Goal: Task Accomplishment & Management: Complete application form

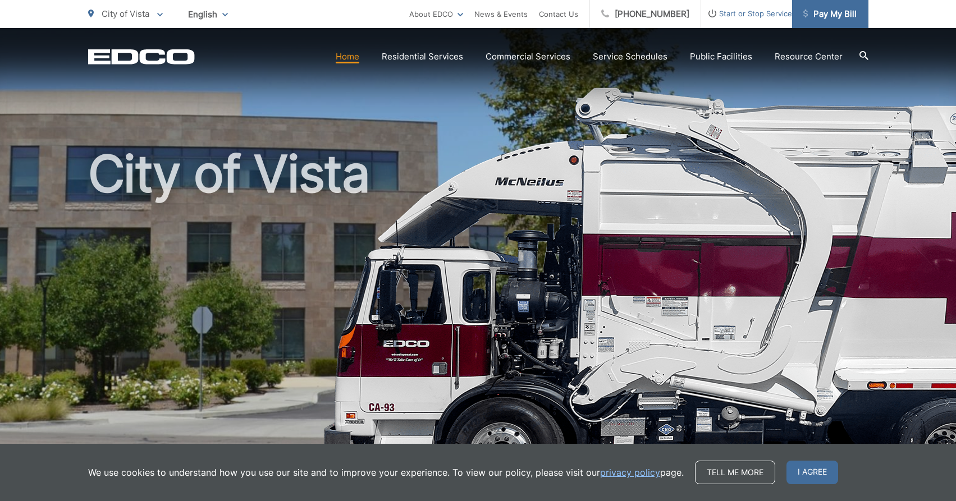
click at [842, 15] on span "Pay My Bill" at bounding box center [829, 13] width 53 height 13
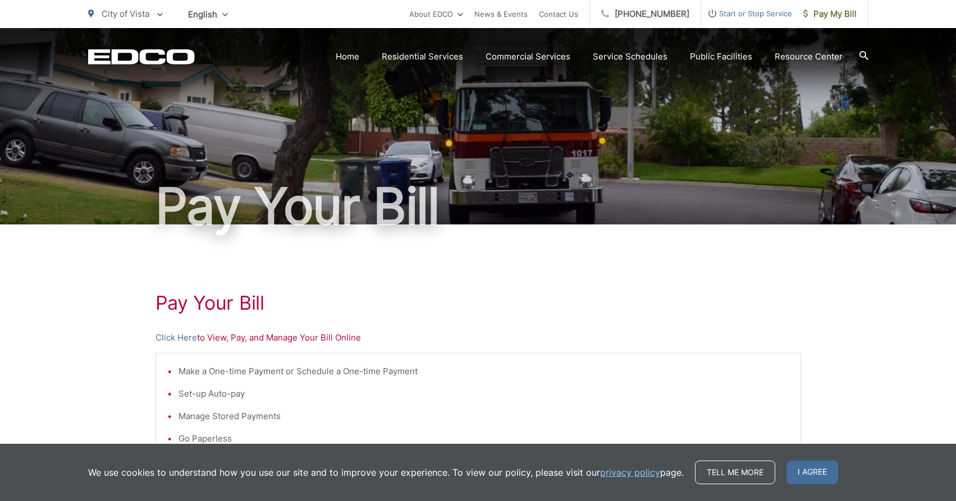
scroll to position [115, 0]
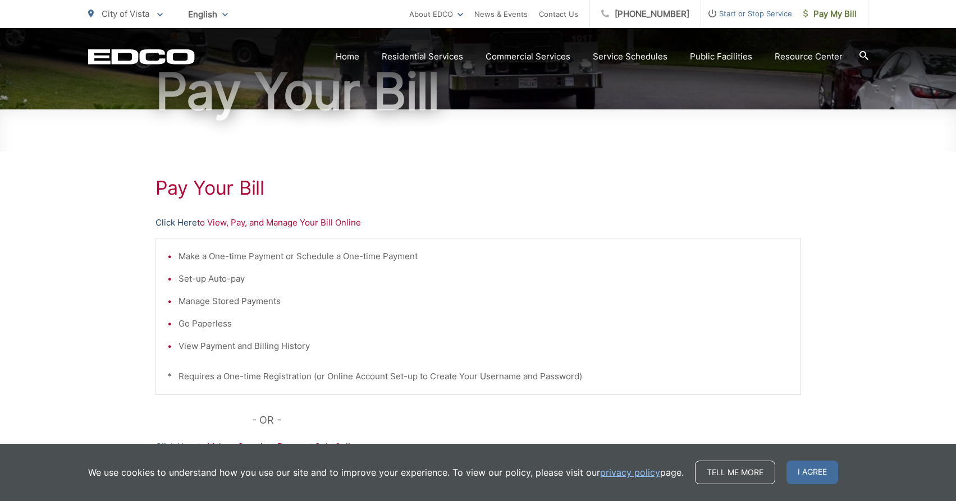
click at [177, 222] on link "Click Here" at bounding box center [177, 222] width 42 height 13
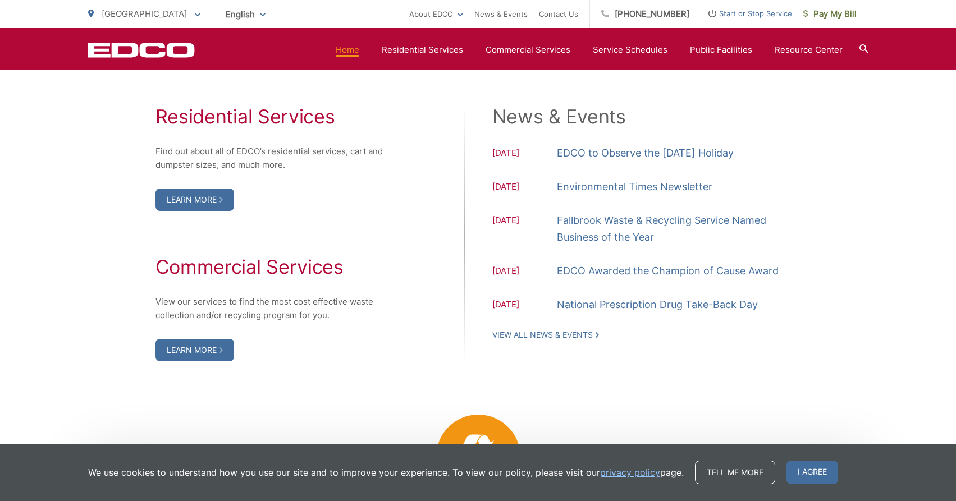
scroll to position [1158, 0]
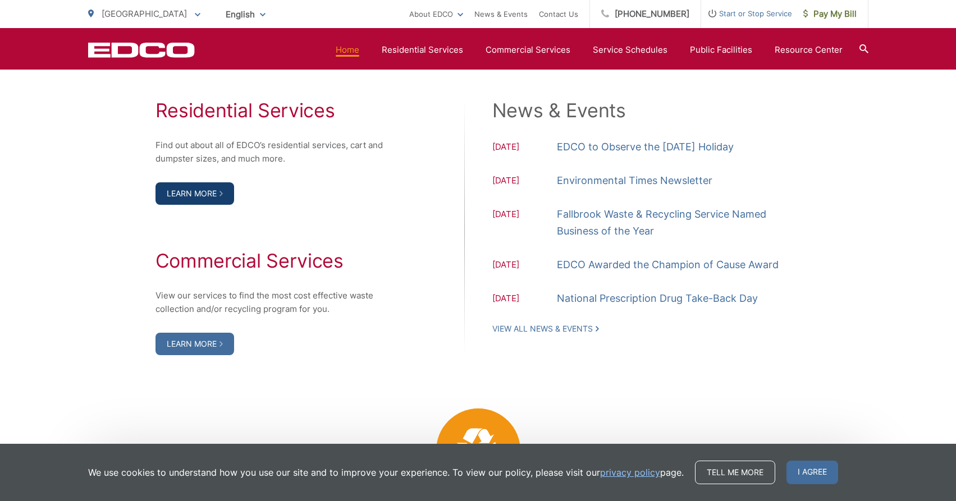
click at [194, 205] on link "Learn More" at bounding box center [195, 193] width 79 height 22
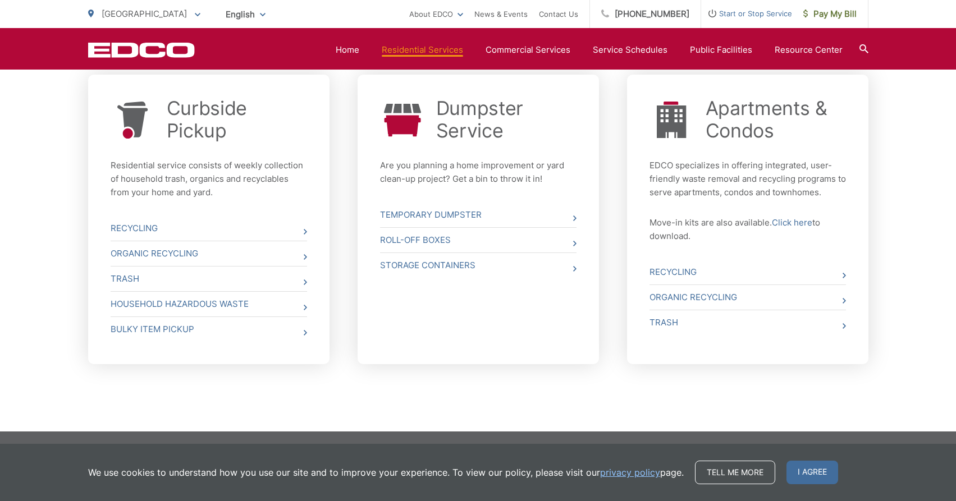
scroll to position [436, 0]
click at [136, 275] on link "Trash" at bounding box center [209, 279] width 197 height 25
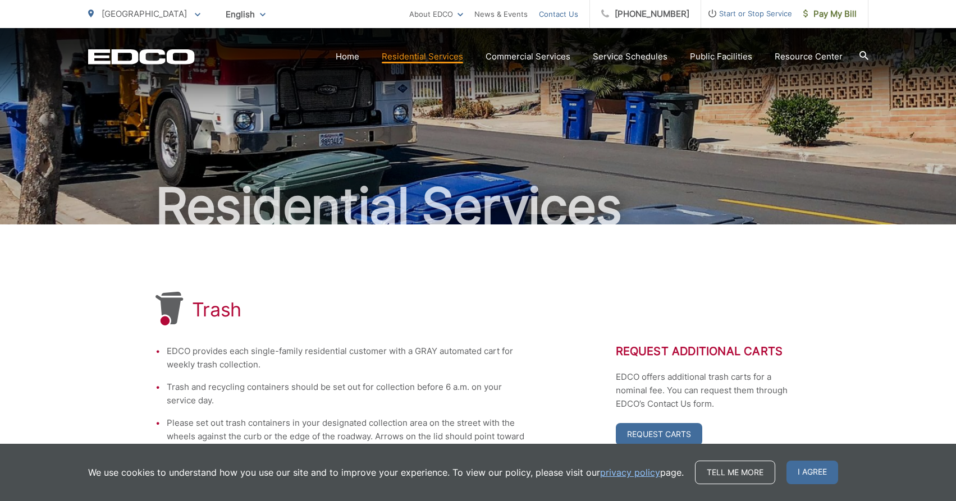
click at [568, 16] on link "Contact Us" at bounding box center [558, 13] width 39 height 13
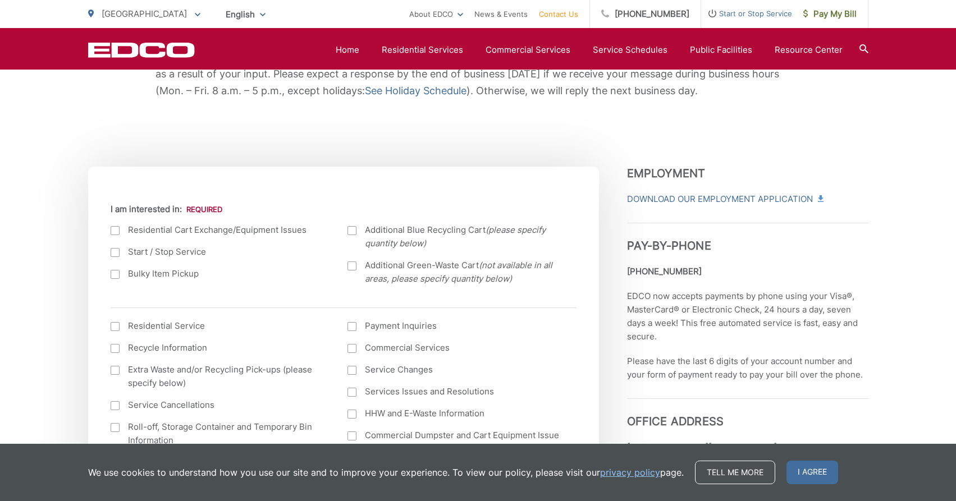
scroll to position [250, 0]
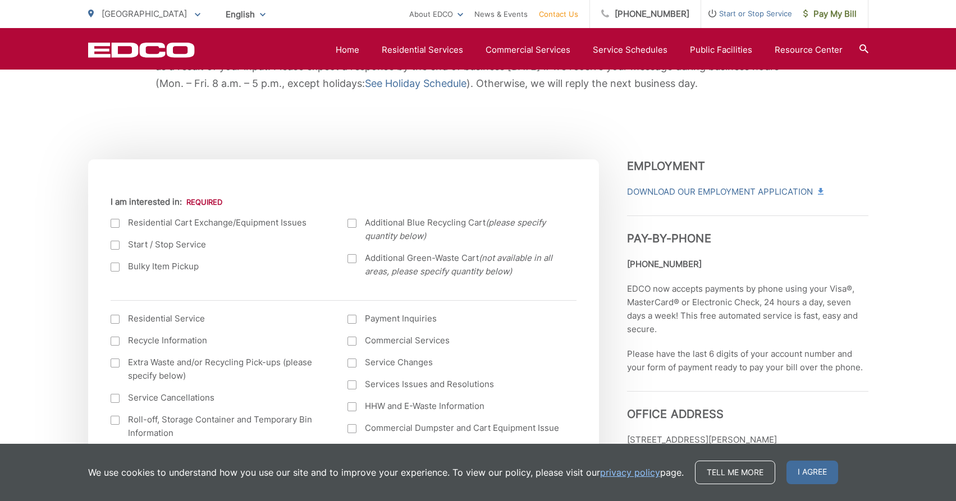
click at [117, 222] on div at bounding box center [115, 223] width 9 height 9
click at [0, 0] on input "I am interested in:" at bounding box center [0, 0] width 0 height 0
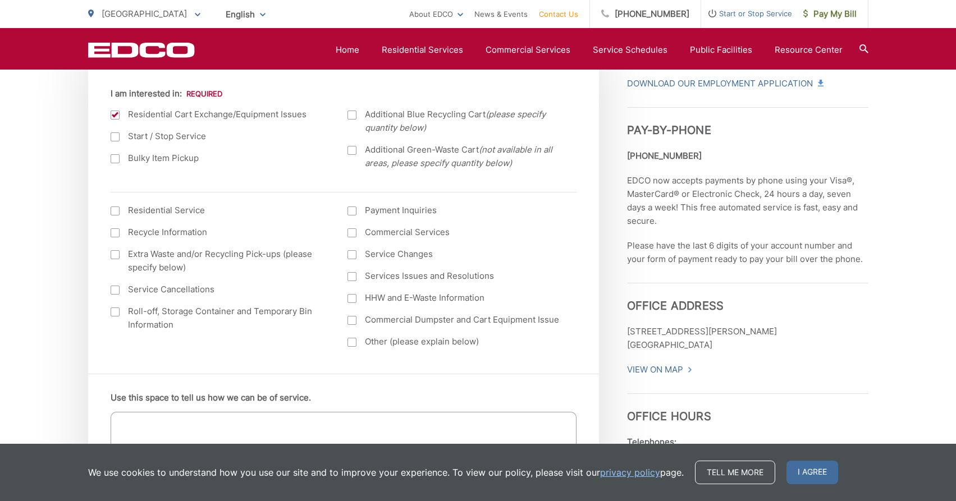
scroll to position [359, 0]
click at [117, 255] on div at bounding box center [115, 254] width 9 height 9
click at [0, 0] on input "Extra Waste and/or Recycling Pick-ups (please specify below)" at bounding box center [0, 0] width 0 height 0
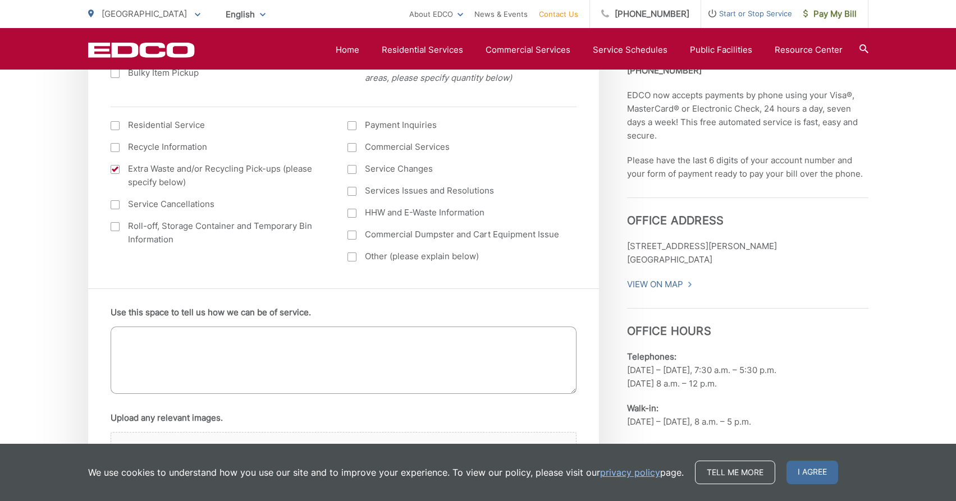
scroll to position [445, 0]
click at [193, 347] on textarea "Use this space to tell us how we can be of service." at bounding box center [344, 359] width 466 height 67
click at [482, 339] on textarea "We have 2 grey waste cans and we only need 1 of them. We would like for 1 to be…" at bounding box center [344, 359] width 466 height 67
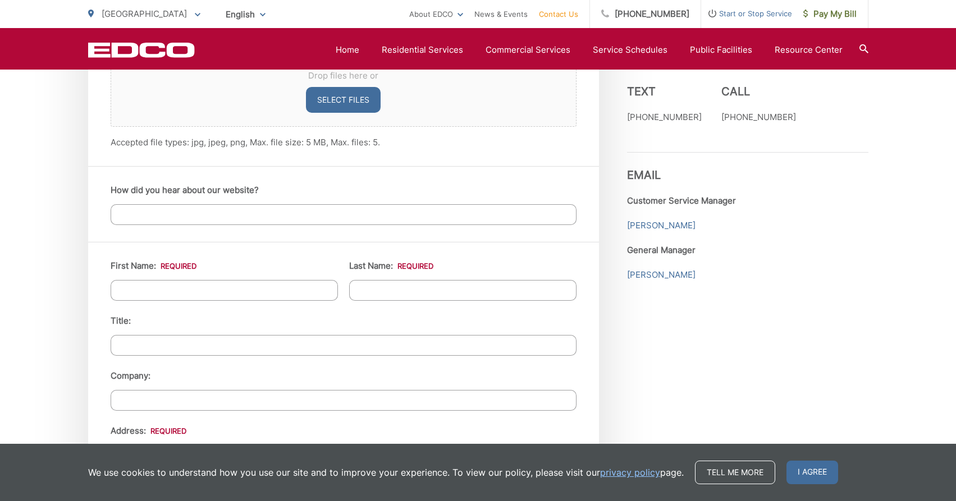
scroll to position [838, 0]
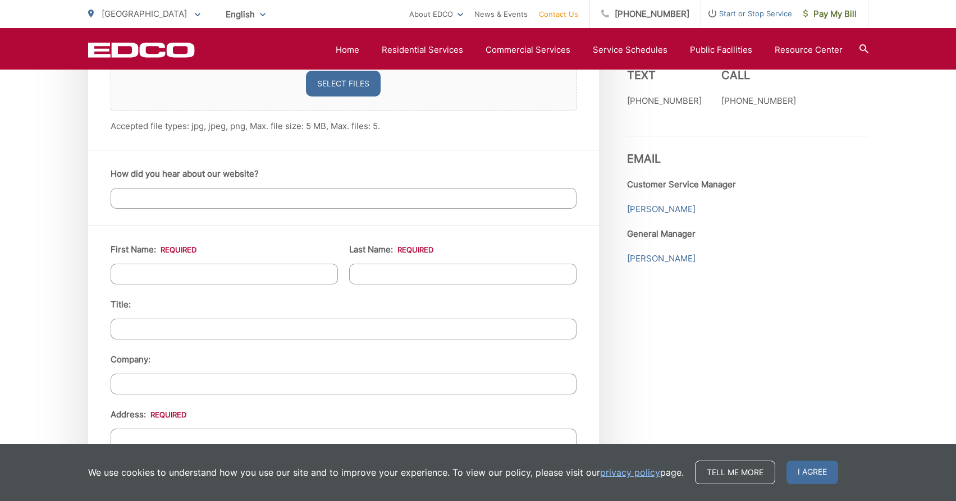
type textarea "We have 2 grey waste cans and we only need 1 of them. We would like for 1 to be…"
type input "Kasey"
type input "Pinter"
click at [416, 290] on ul "First Name: * Kasey Last Name: * Pinter Title: Company: Address: * Address (lin…" at bounding box center [344, 508] width 466 height 530
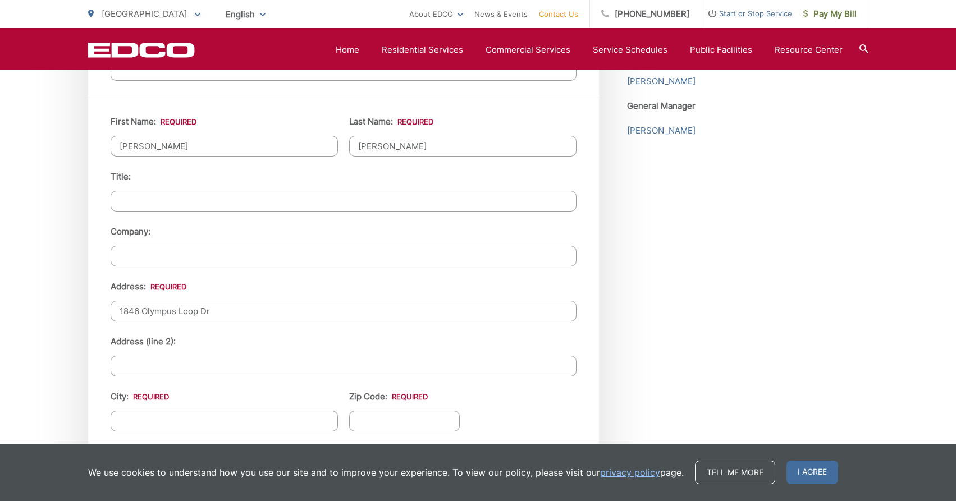
scroll to position [968, 0]
type input "1846 Olympus Loop Dr"
type input "Vista"
type input "92081"
click at [521, 398] on ul "First Name: * Kasey Last Name: * Pinter Title: Company: Address: * 1846 Olympus…" at bounding box center [344, 378] width 466 height 530
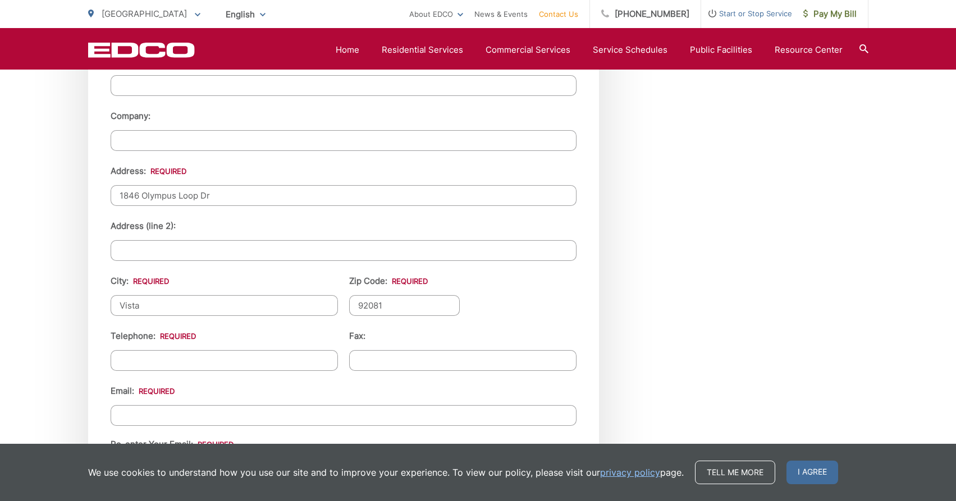
scroll to position [1085, 0]
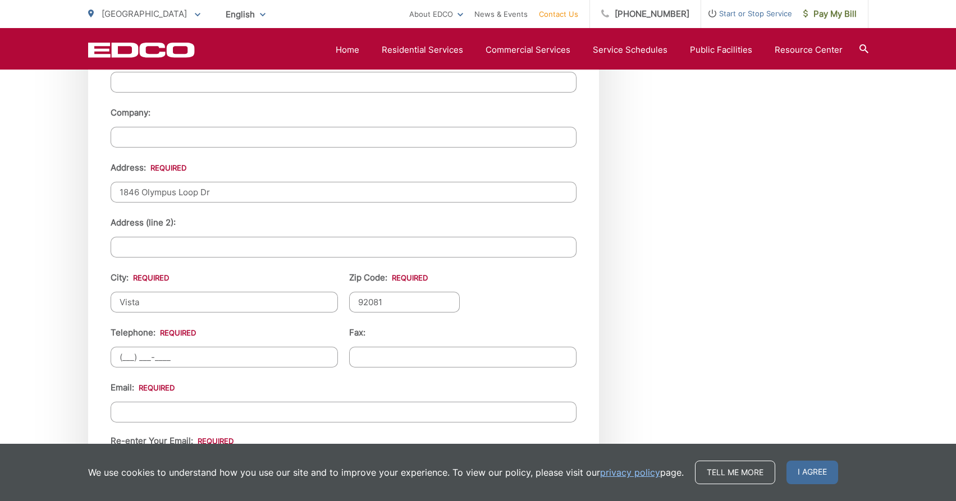
click at [122, 354] on input "(___) ___-____" at bounding box center [224, 357] width 227 height 21
type input "(760) 683-4191"
click at [158, 401] on div "Email: Re-enter Your Email:" at bounding box center [344, 428] width 466 height 95
type input "kasey.kcp@gmail.com"
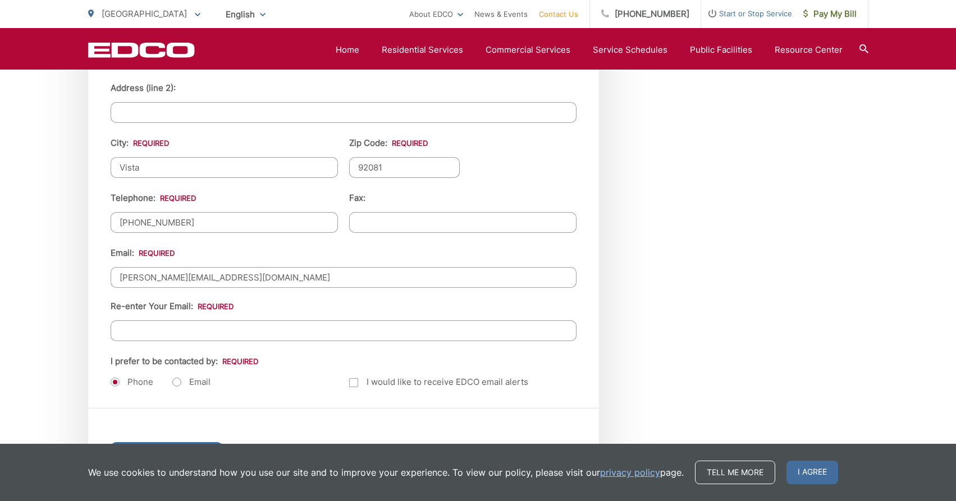
scroll to position [1220, 0]
type input "kasey.kcp@gmail.com"
click at [179, 381] on label "Email" at bounding box center [191, 381] width 38 height 11
radio input "true"
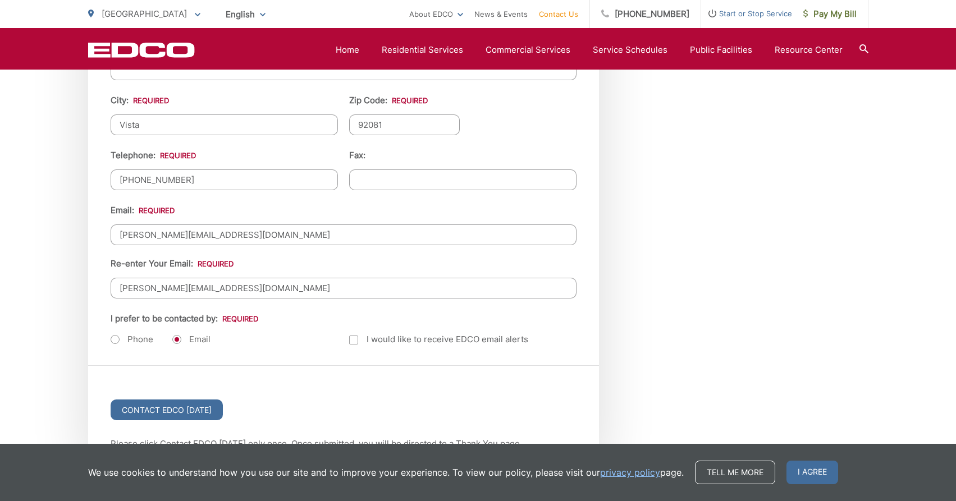
scroll to position [1270, 0]
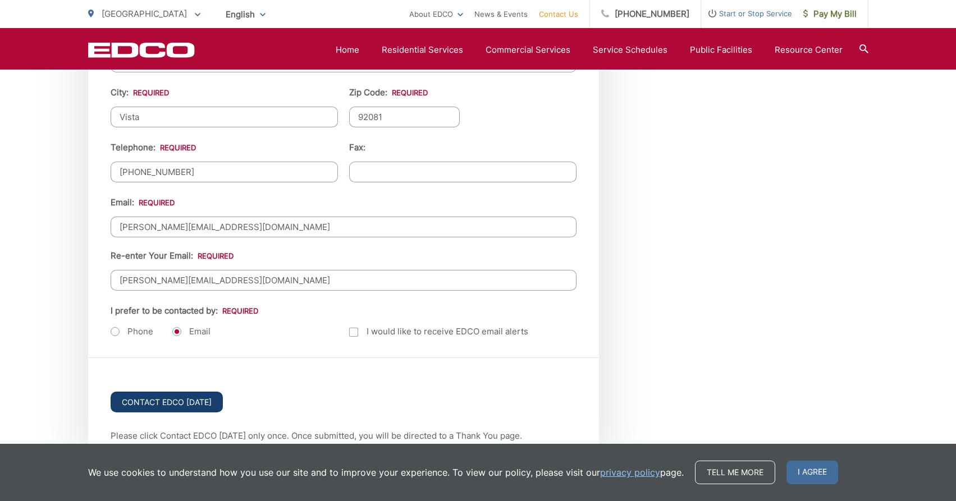
click at [195, 400] on input "Contact EDCO [DATE]" at bounding box center [167, 402] width 112 height 21
